Goal: Task Accomplishment & Management: Complete application form

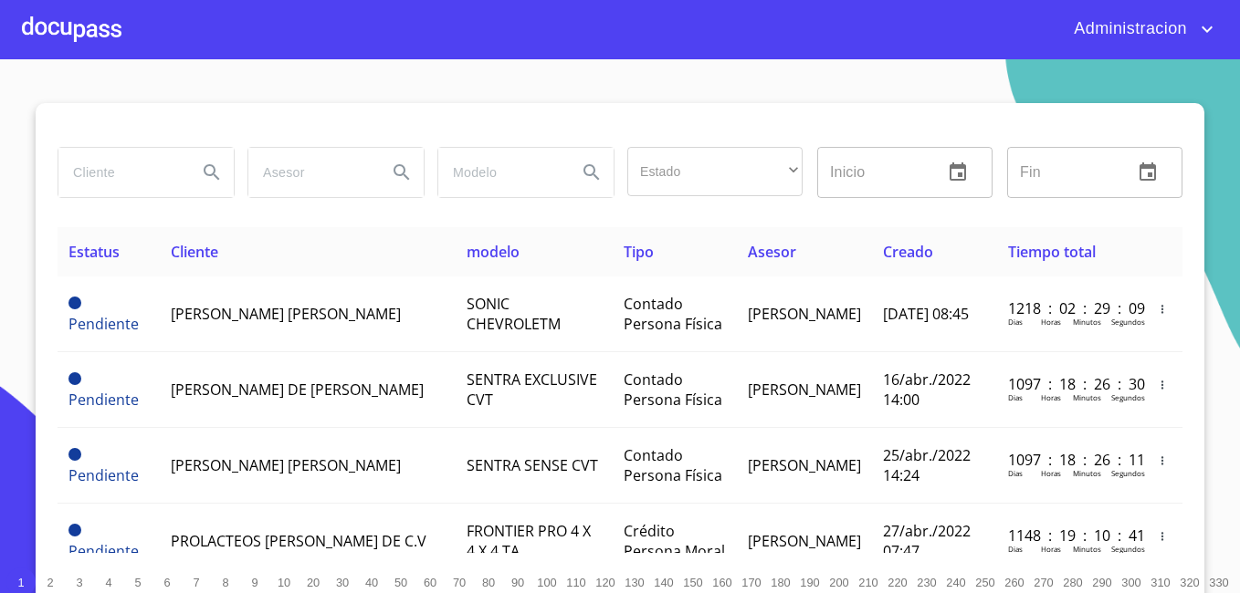
click at [162, 178] on input "search" at bounding box center [120, 172] width 124 height 49
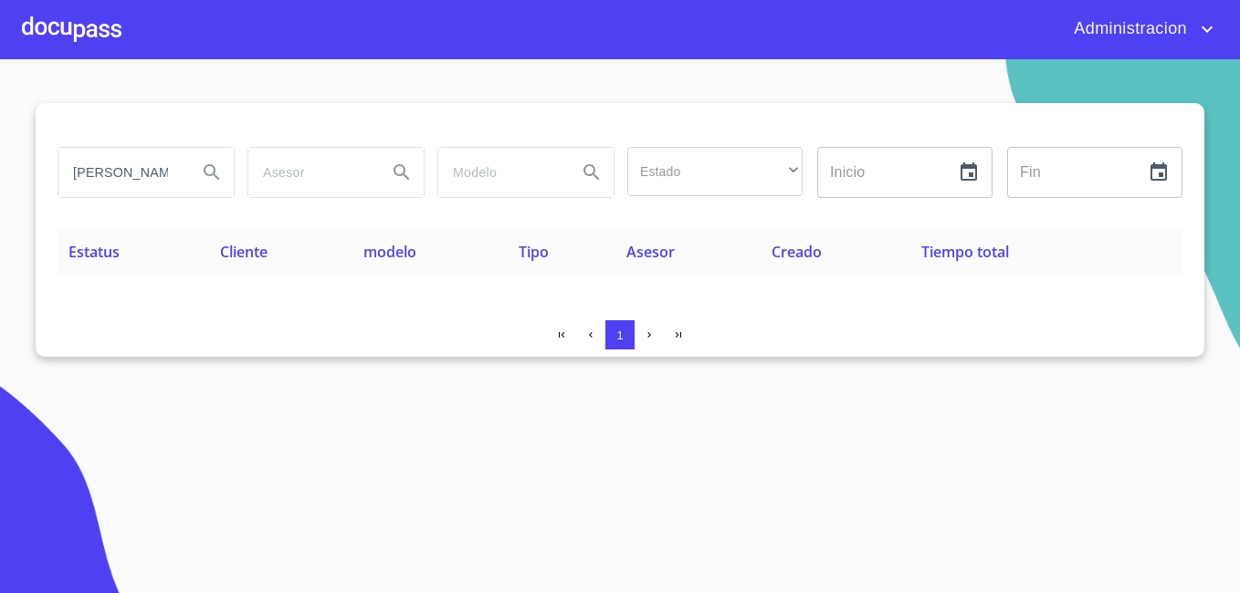
click at [120, 174] on input "[PERSON_NAME] [PERSON_NAME]" at bounding box center [120, 172] width 124 height 49
type input "[PERSON_NAME]"
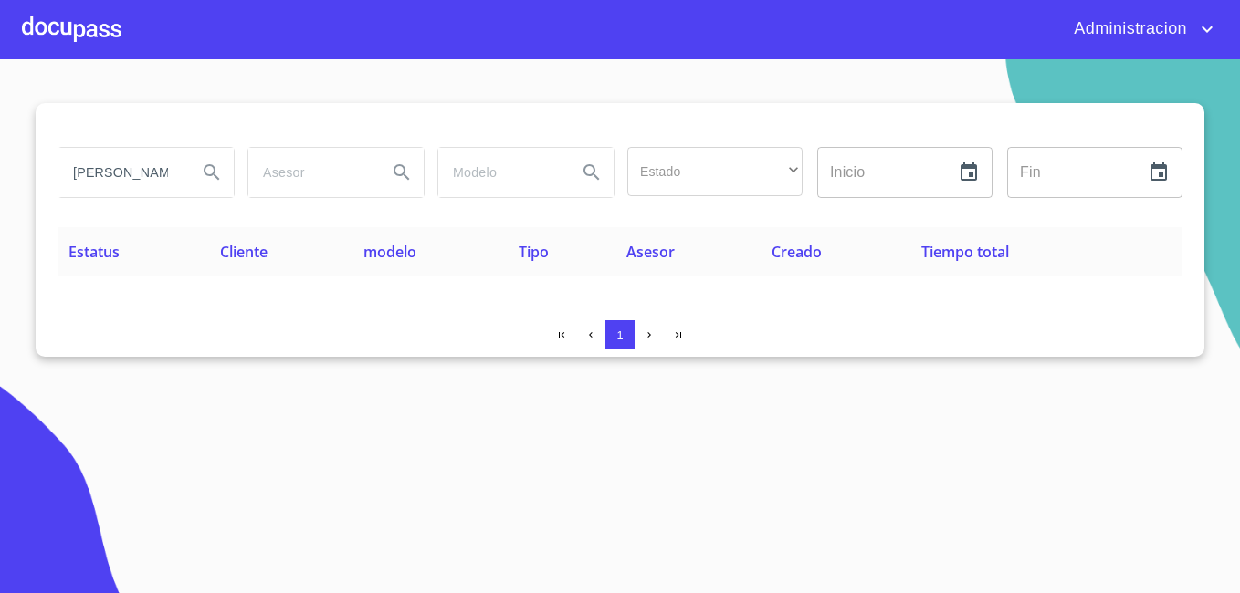
click at [135, 183] on input "[PERSON_NAME]" at bounding box center [120, 172] width 124 height 49
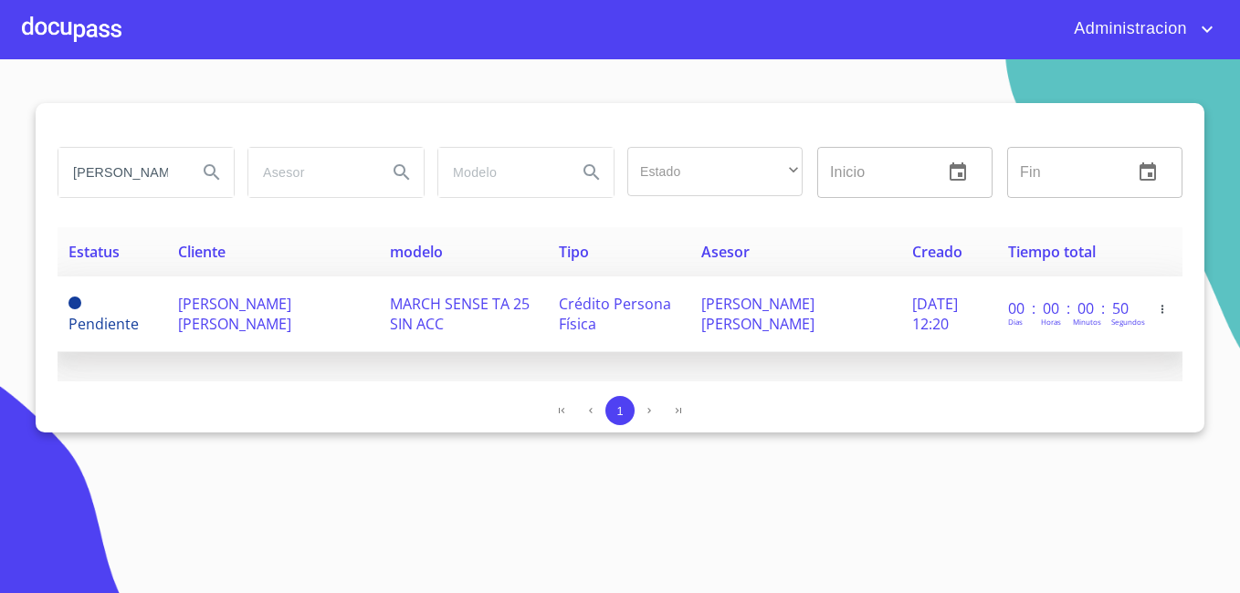
click at [299, 287] on td "[PERSON_NAME] [PERSON_NAME]" at bounding box center [273, 315] width 212 height 76
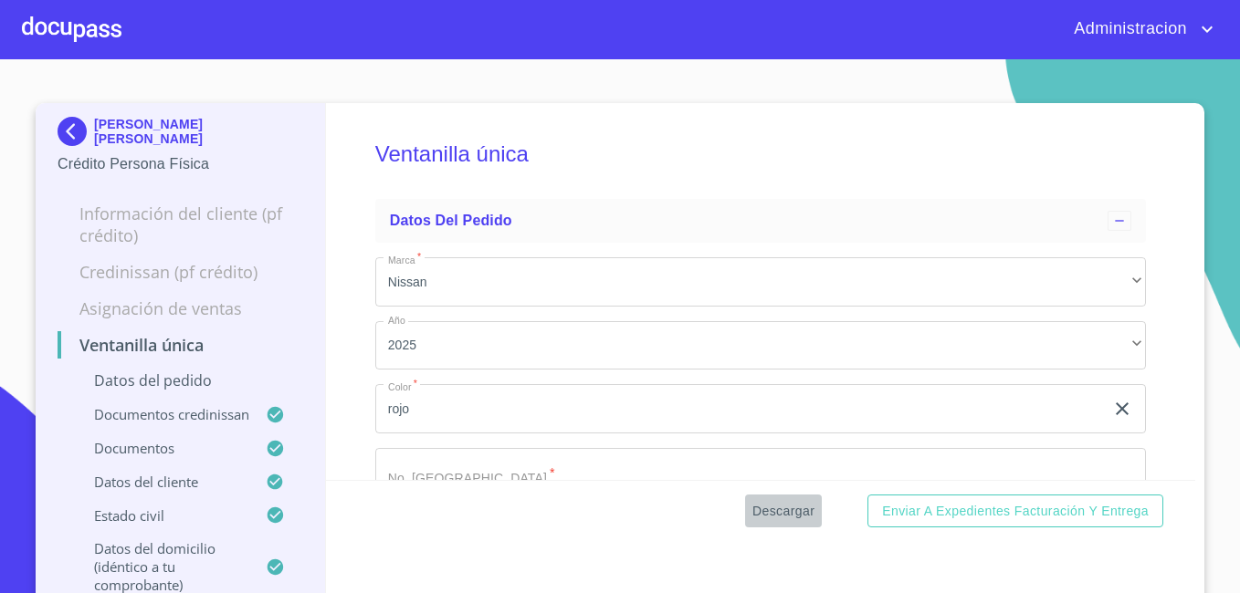
click at [794, 505] on span "Descargar" at bounding box center [783, 511] width 62 height 23
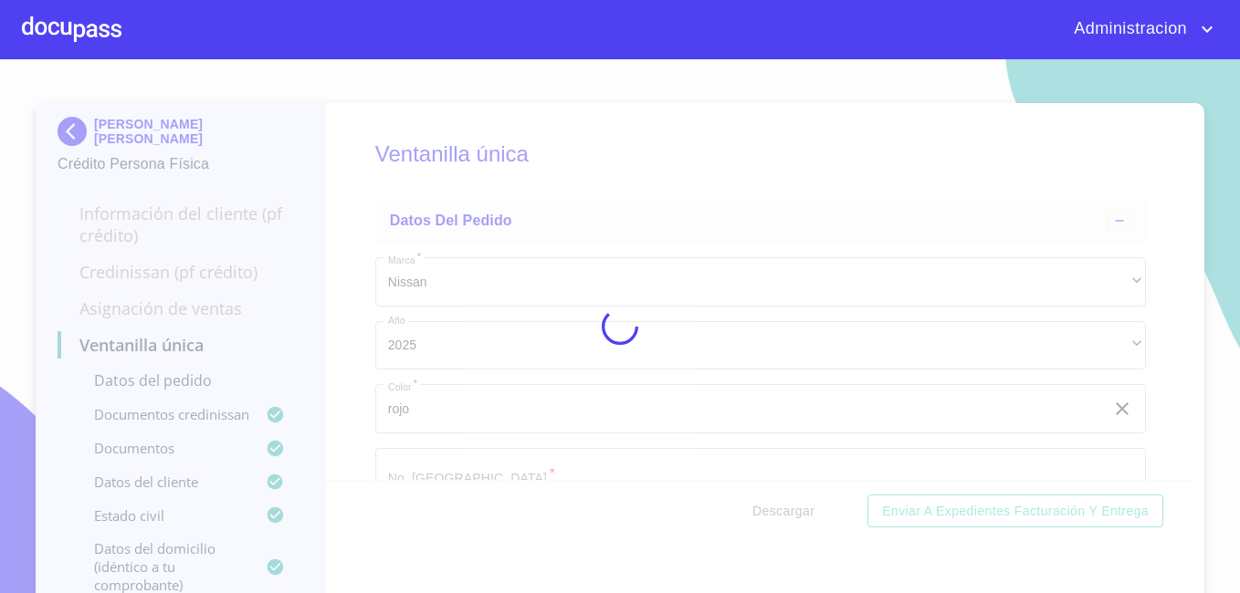
click at [794, 505] on div at bounding box center [620, 326] width 1240 height 534
click at [794, 505] on div "0%" at bounding box center [620, 326] width 1240 height 534
click at [794, 505] on div "10%" at bounding box center [620, 326] width 1240 height 534
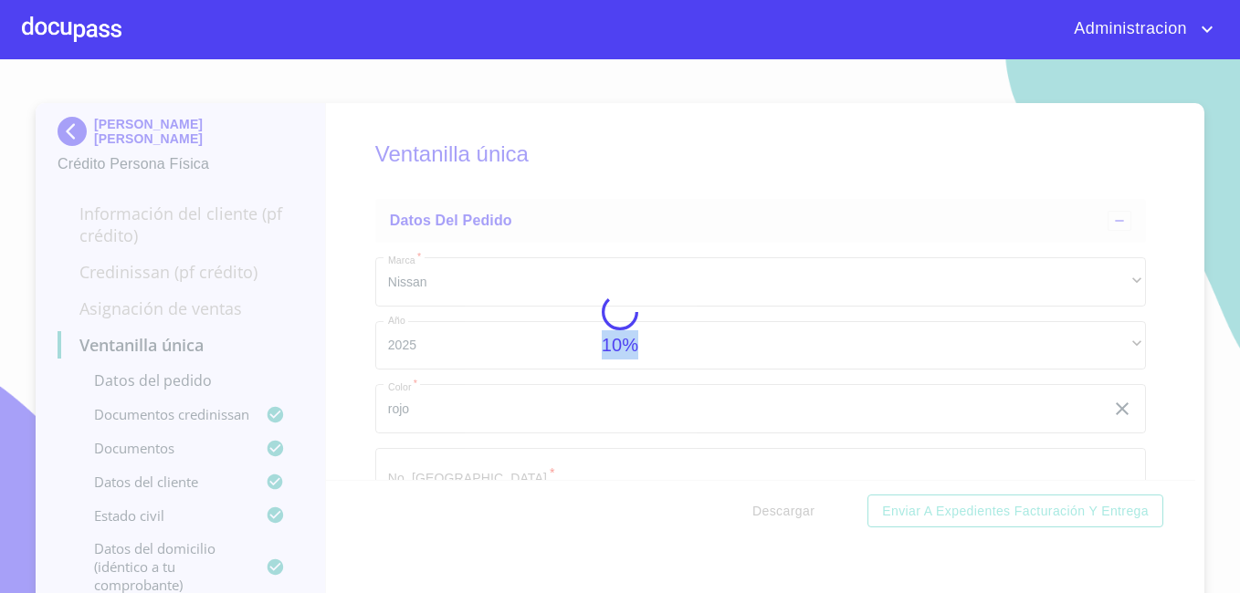
click at [794, 505] on div "10%" at bounding box center [620, 326] width 1240 height 534
click at [794, 505] on div "15%" at bounding box center [620, 326] width 1240 height 534
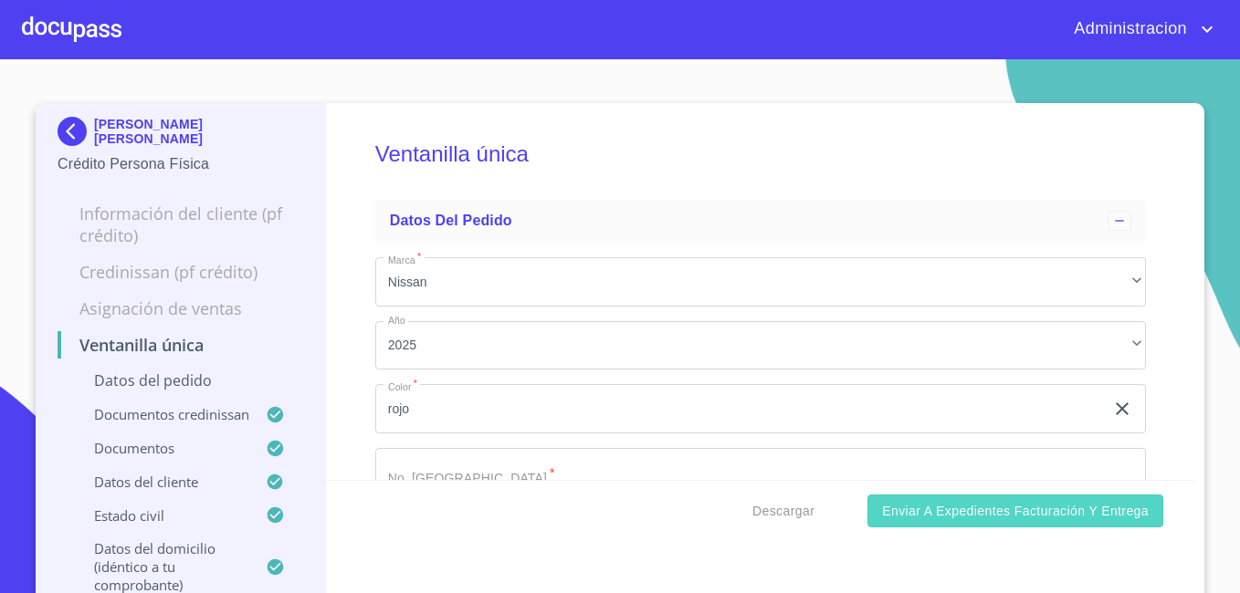
click at [878, 507] on button "Enviar a Expedientes Facturación y Entrega" at bounding box center [1015, 512] width 296 height 34
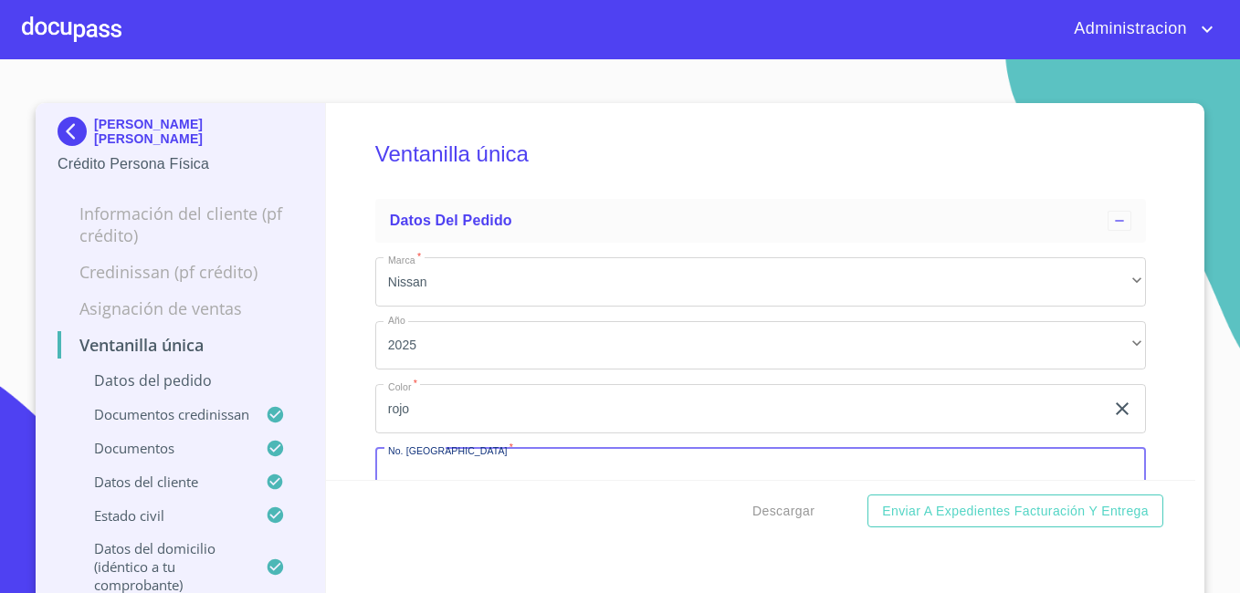
scroll to position [17, 0]
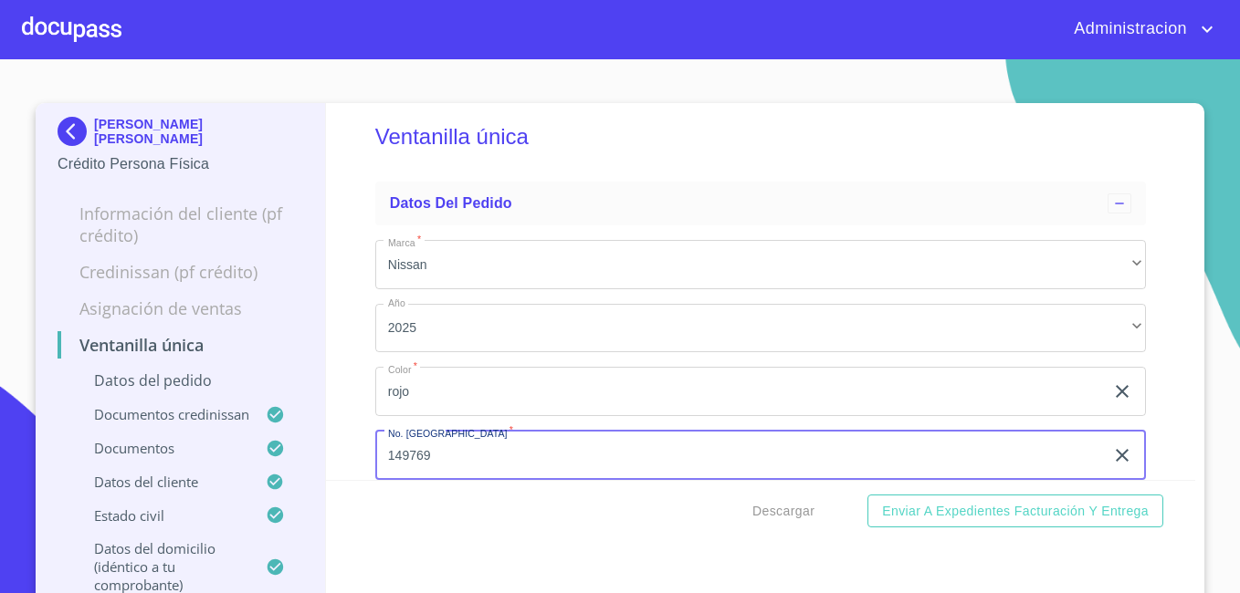
type input "149769"
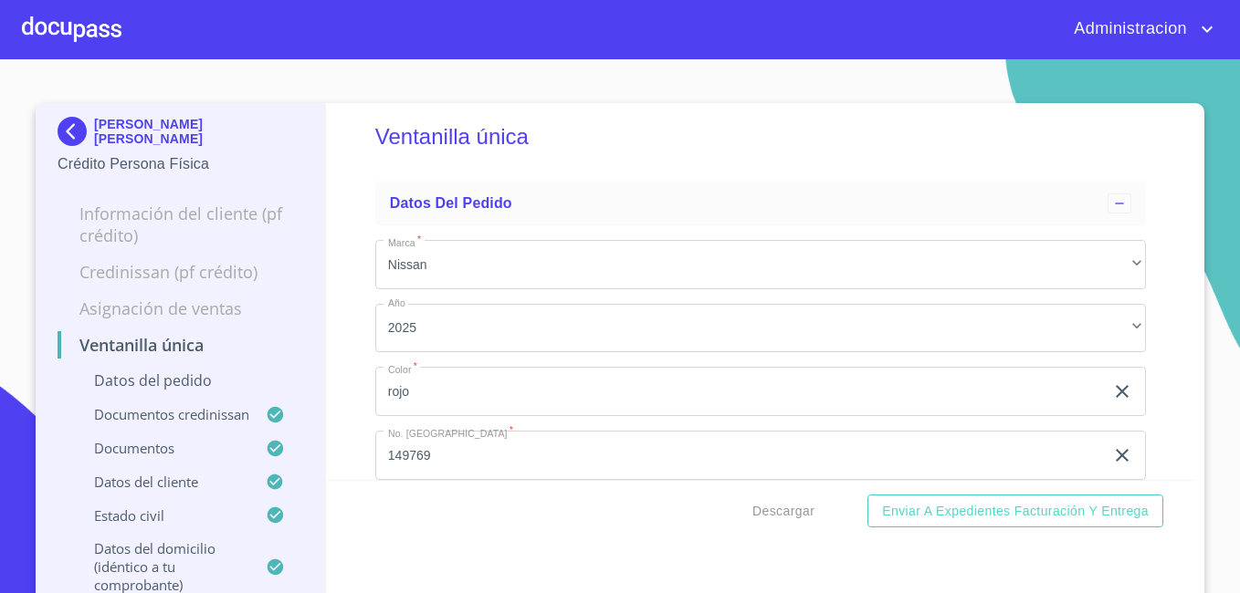
scroll to position [245, 0]
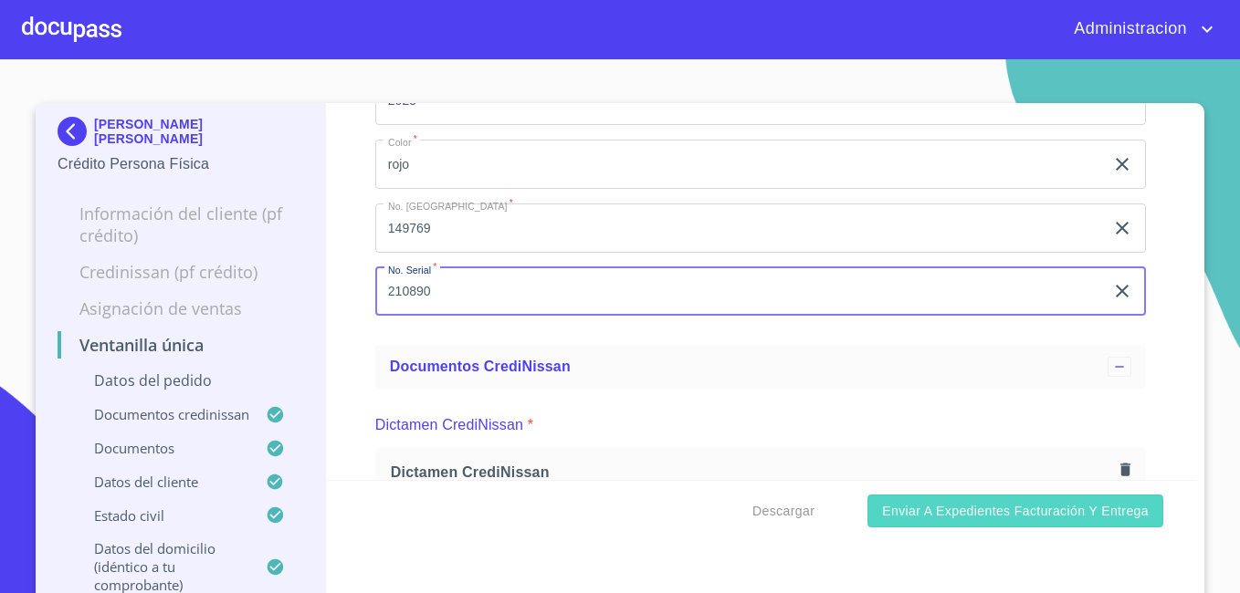
type input "210890"
click at [941, 512] on span "Enviar a Expedientes Facturación y Entrega" at bounding box center [1015, 511] width 267 height 23
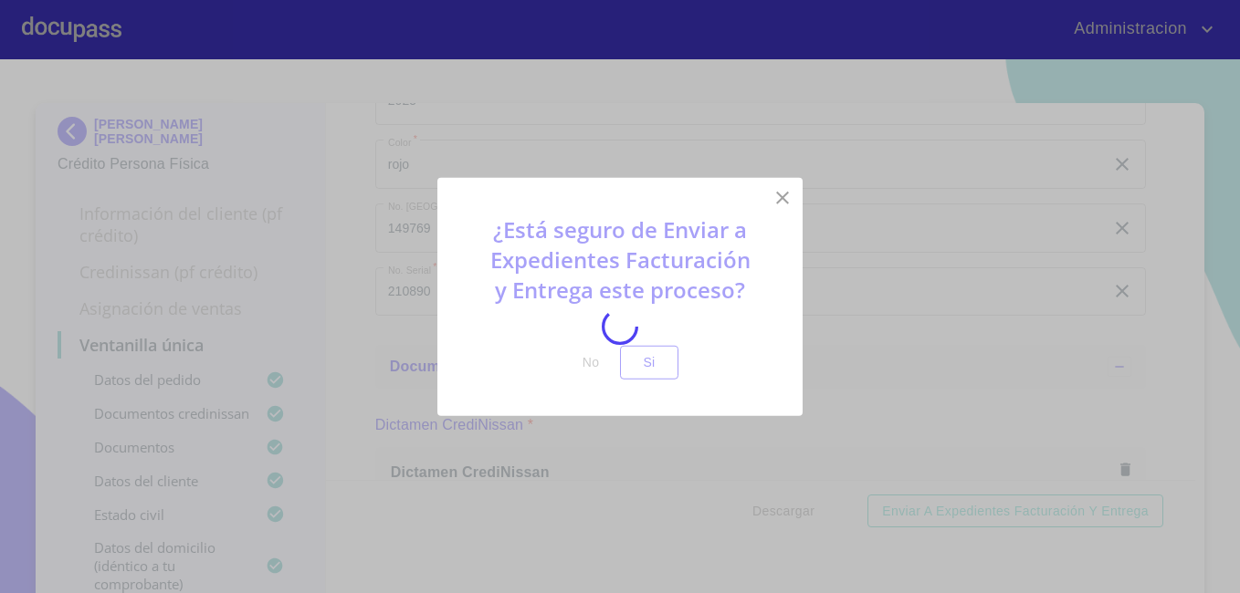
click at [645, 355] on div at bounding box center [620, 326] width 1240 height 534
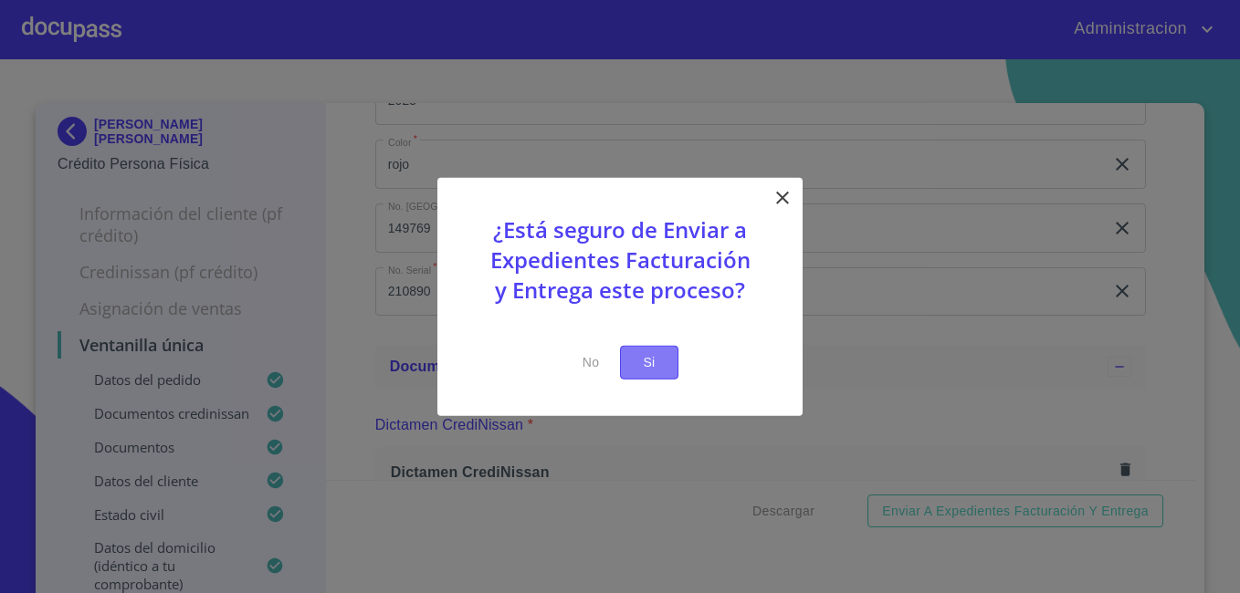
click at [647, 365] on span "Si" at bounding box center [648, 362] width 29 height 23
